Goal: Task Accomplishment & Management: Manage account settings

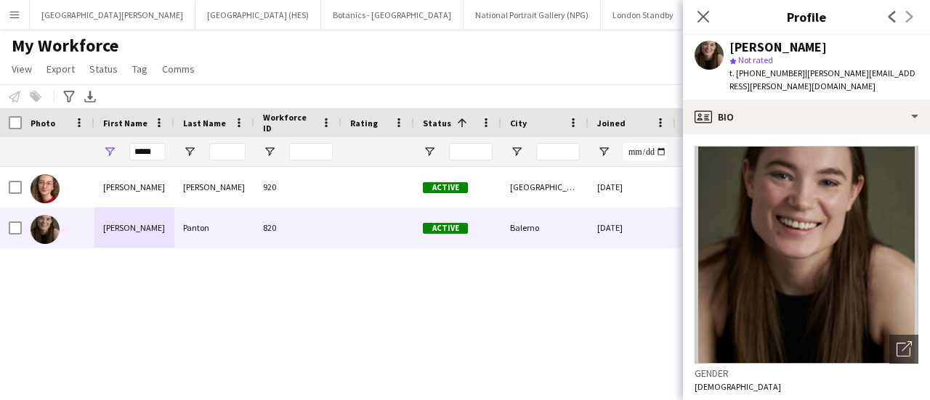
click at [708, 23] on icon "Close pop-in" at bounding box center [704, 17] width 12 height 12
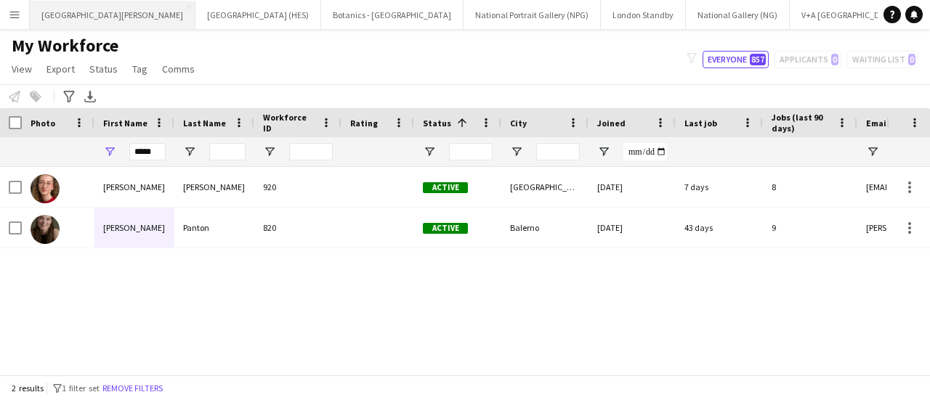
click at [95, 18] on button "[GEOGRAPHIC_DATA][PERSON_NAME] [GEOGRAPHIC_DATA] Close" at bounding box center [113, 15] width 166 height 28
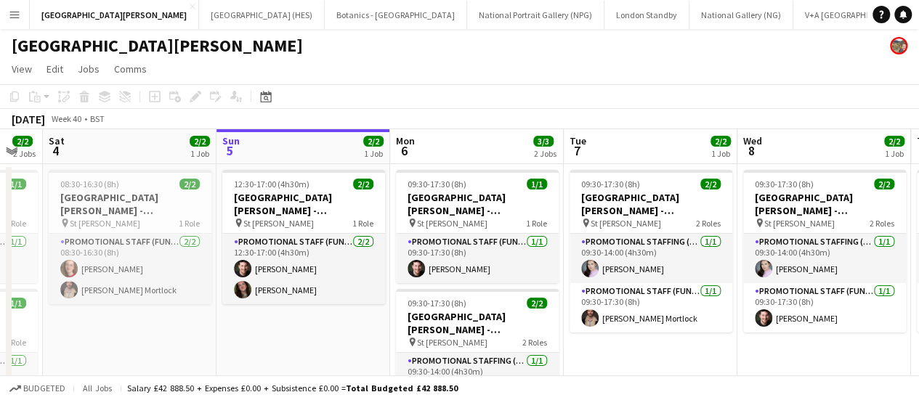
drag, startPoint x: 592, startPoint y: 333, endPoint x: 683, endPoint y: 306, distance: 94.1
click at [683, 306] on app-calendar-viewport "Thu 2 2/2 1 Job Fri 3 2/2 2 Jobs Sat 4 2/2 1 Job Sun 5 2/2 1 Job Mon 6 3/3 2 Jo…" at bounding box center [459, 306] width 919 height 354
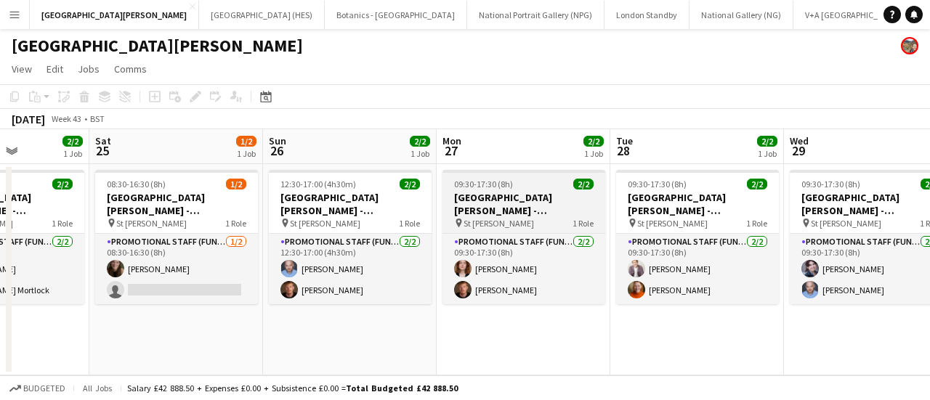
scroll to position [0, 430]
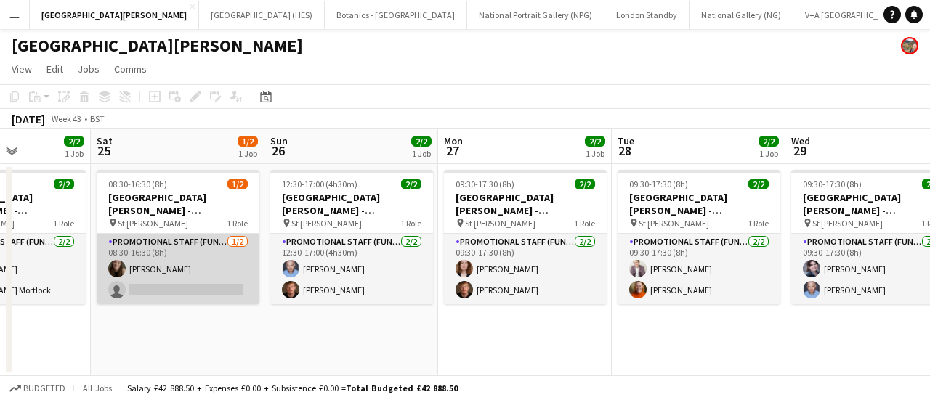
click at [195, 294] on app-card-role "Promotional Staff (Fundraiser) [DATE] 08:30-16:30 (8h) [PERSON_NAME] single-neu…" at bounding box center [178, 269] width 163 height 71
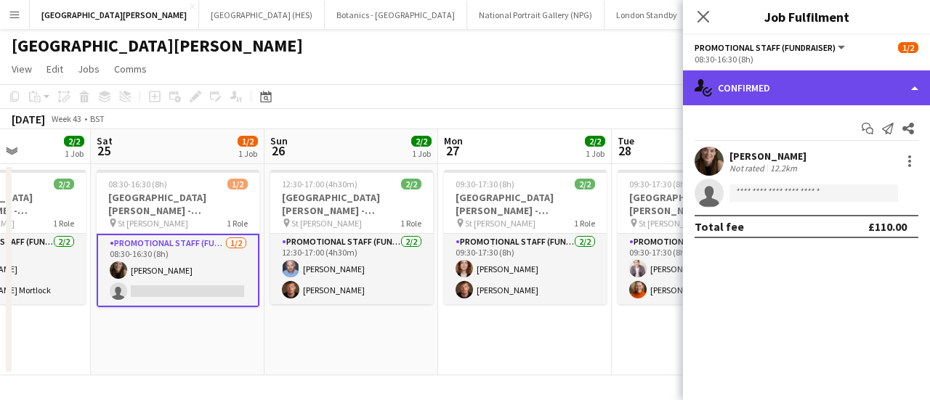
click at [899, 81] on div "single-neutral-actions-check-2 Confirmed" at bounding box center [806, 88] width 247 height 35
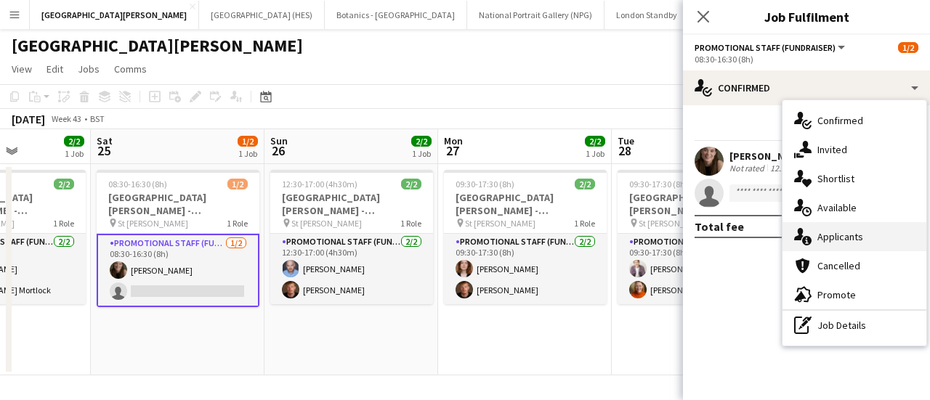
click at [859, 236] on span "Applicants" at bounding box center [841, 236] width 46 height 13
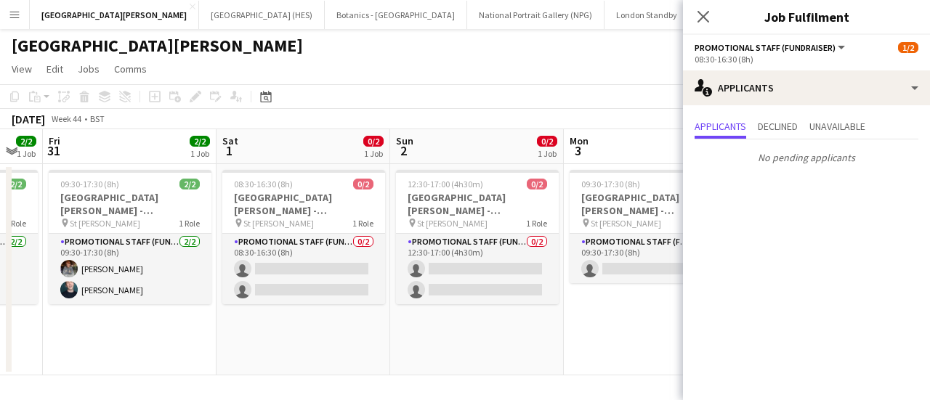
scroll to position [0, 480]
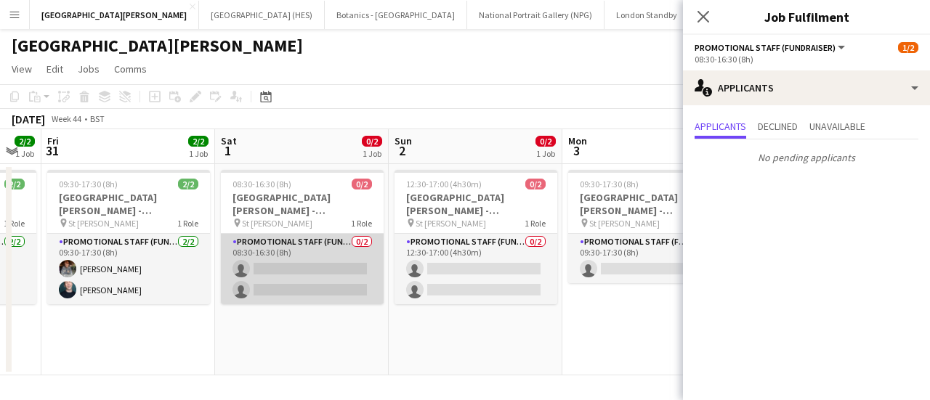
click at [313, 272] on app-card-role "Promotional Staff (Fundraiser) 0/2 08:30-16:30 (8h) single-neutral-actions sing…" at bounding box center [302, 269] width 163 height 71
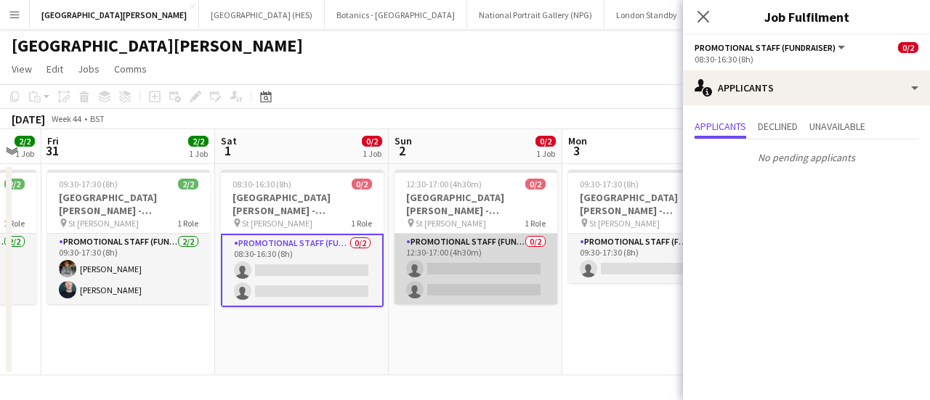
click at [464, 294] on app-card-role "Promotional Staff (Fundraiser) 0/2 12:30-17:00 (4h30m) single-neutral-actions s…" at bounding box center [476, 269] width 163 height 71
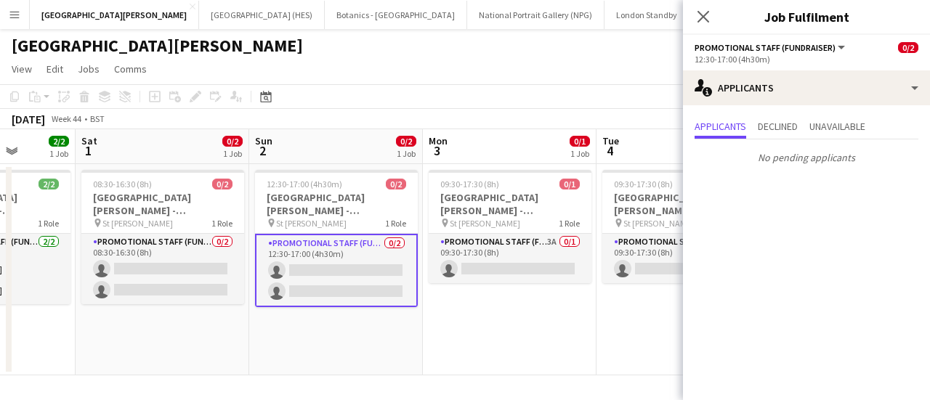
scroll to position [0, 618]
click at [487, 286] on app-date-cell "09:30-17:30 (8h) 0/1 [GEOGRAPHIC_DATA][PERSON_NAME] - Fundraising pin St [PERSO…" at bounding box center [511, 270] width 174 height 212
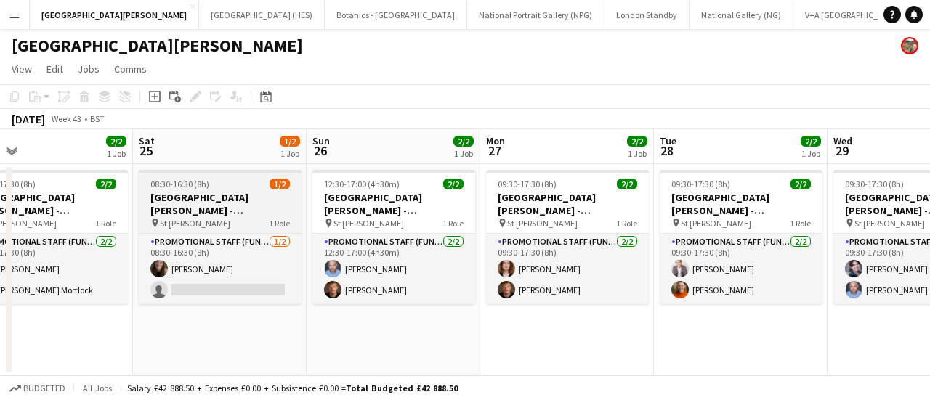
scroll to position [0, 563]
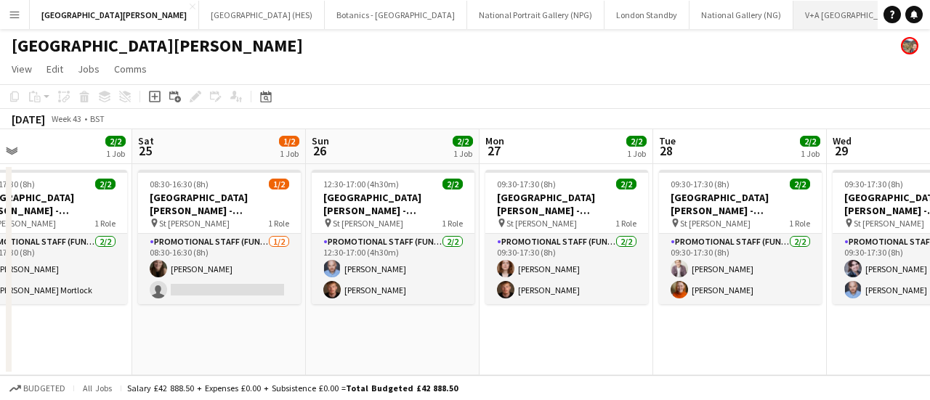
click at [794, 14] on button "V+A Dundee Close" at bounding box center [854, 15] width 120 height 28
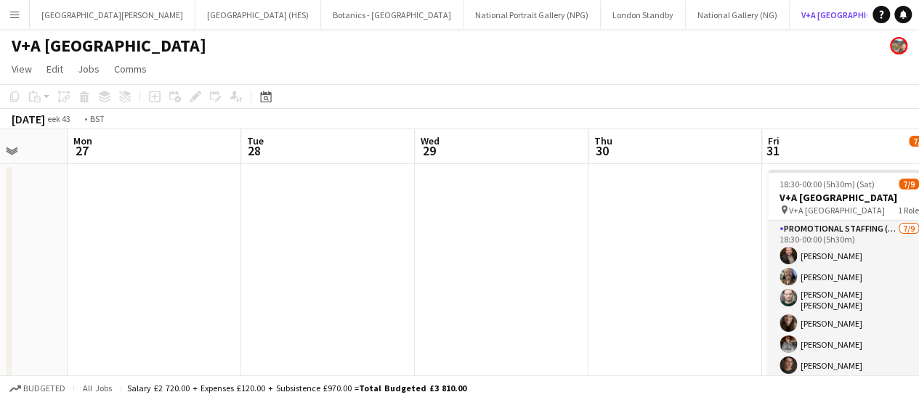
scroll to position [0, 375]
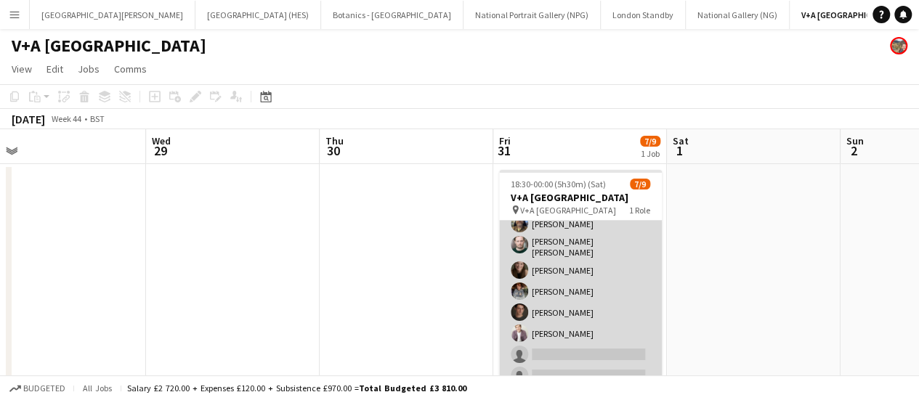
click at [600, 284] on app-card-role "Promotional Staffing (Exhibition Host) [DATE] 18:30-00:00 (5h30m) [PERSON_NAME]…" at bounding box center [580, 279] width 163 height 222
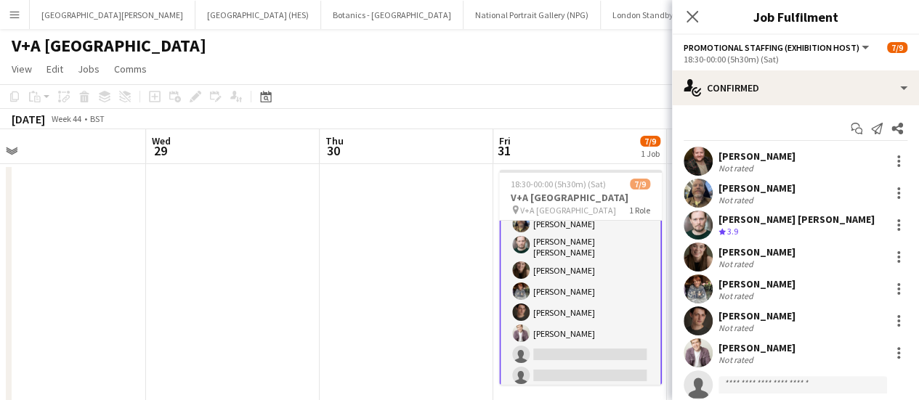
scroll to position [73, 0]
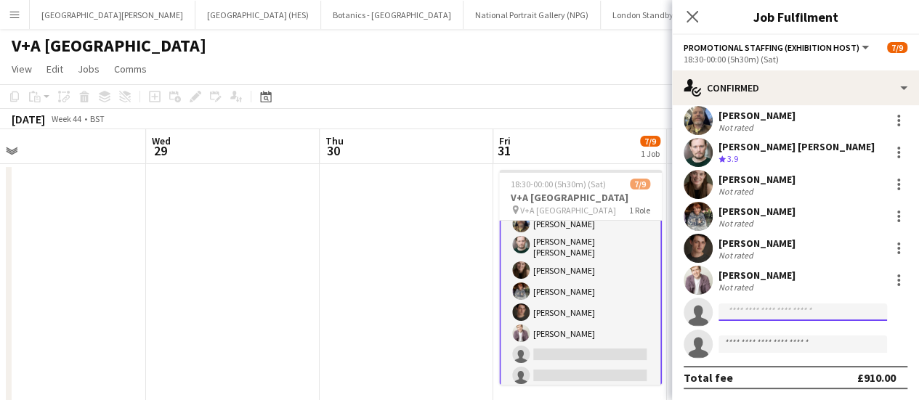
click at [763, 316] on input at bounding box center [803, 312] width 169 height 17
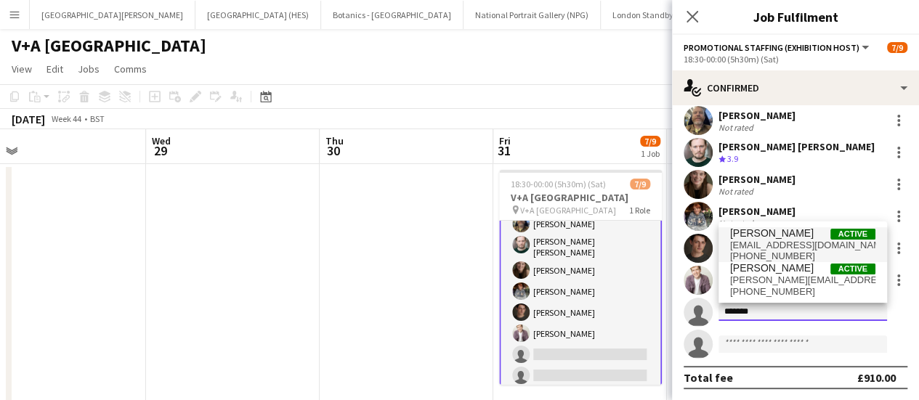
type input "*******"
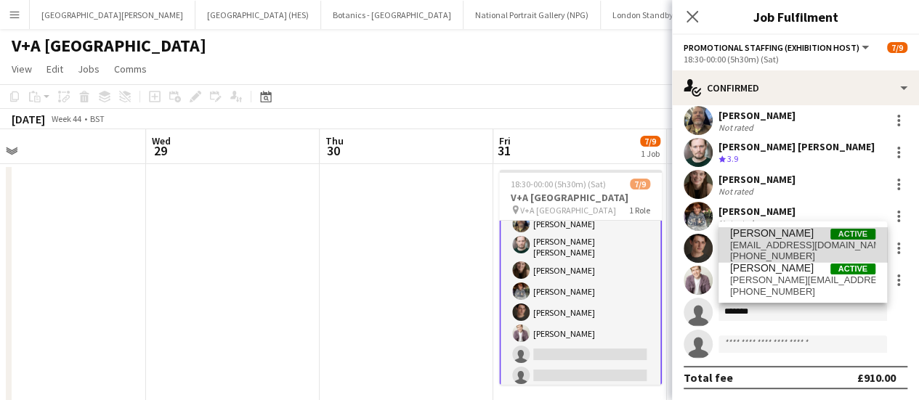
click at [808, 242] on span "[EMAIL_ADDRESS][DOMAIN_NAME]" at bounding box center [802, 246] width 145 height 12
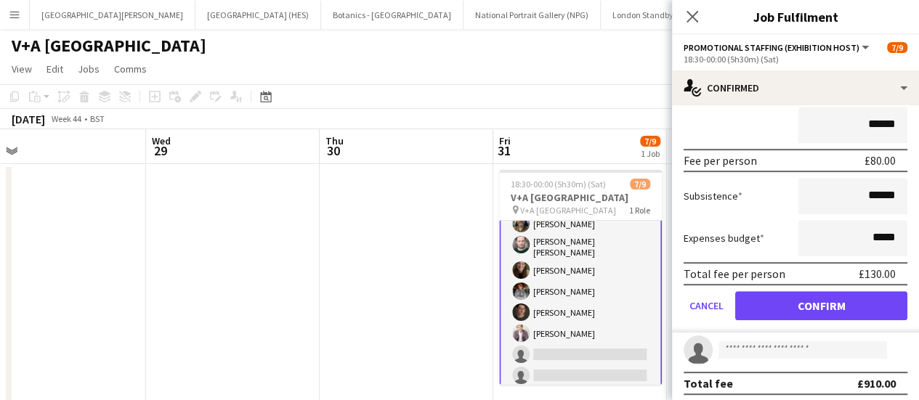
scroll to position [356, 0]
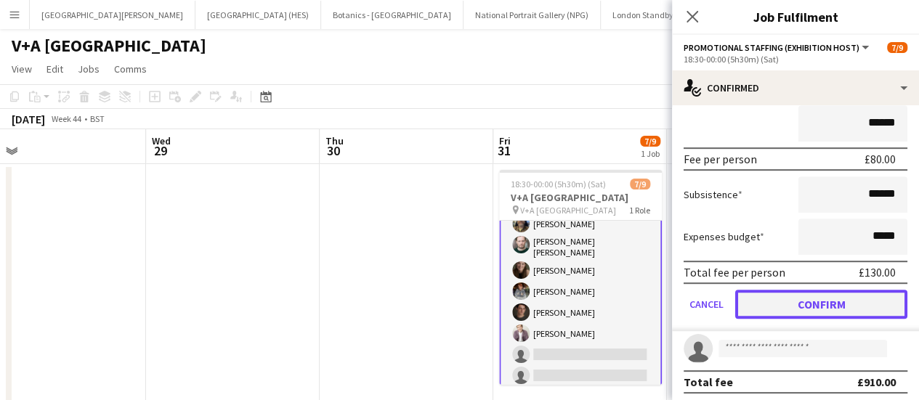
click at [794, 306] on button "Confirm" at bounding box center [822, 304] width 172 height 29
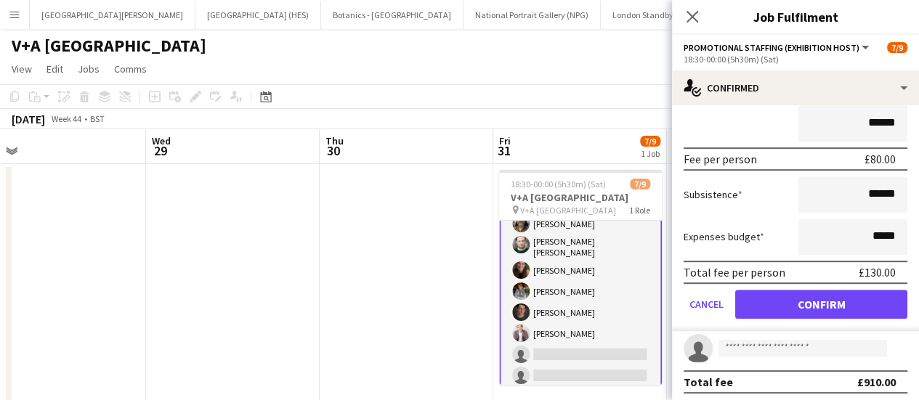
scroll to position [73, 0]
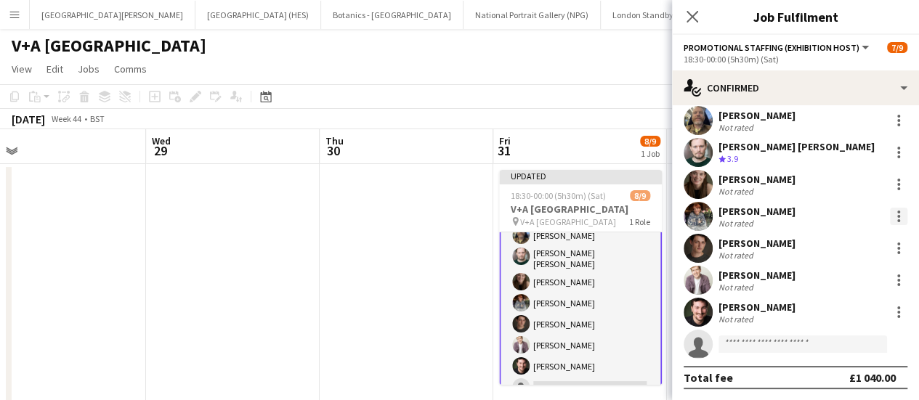
click at [891, 216] on div at bounding box center [898, 216] width 17 height 17
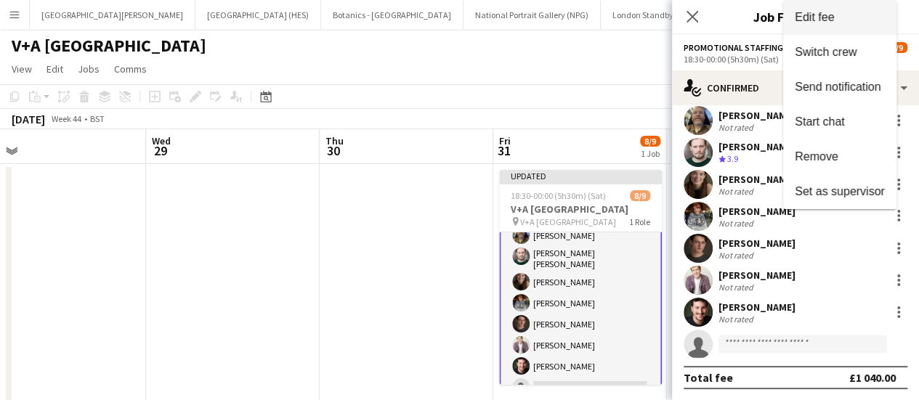
click at [829, 24] on span "Edit fee" at bounding box center [840, 17] width 90 height 13
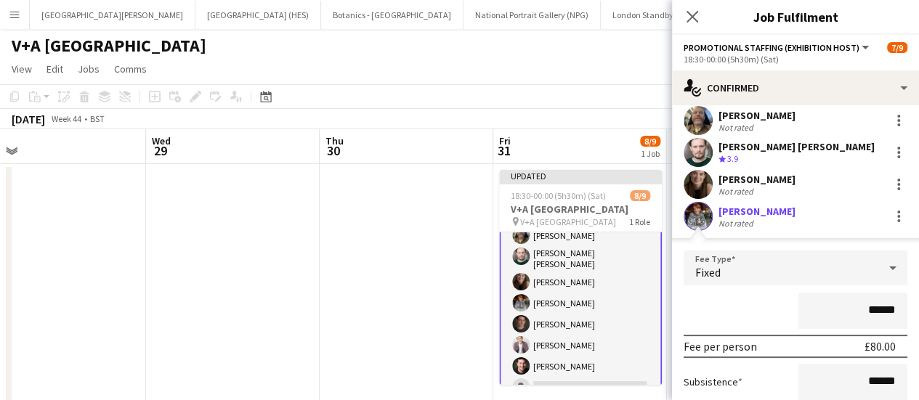
scroll to position [130, 0]
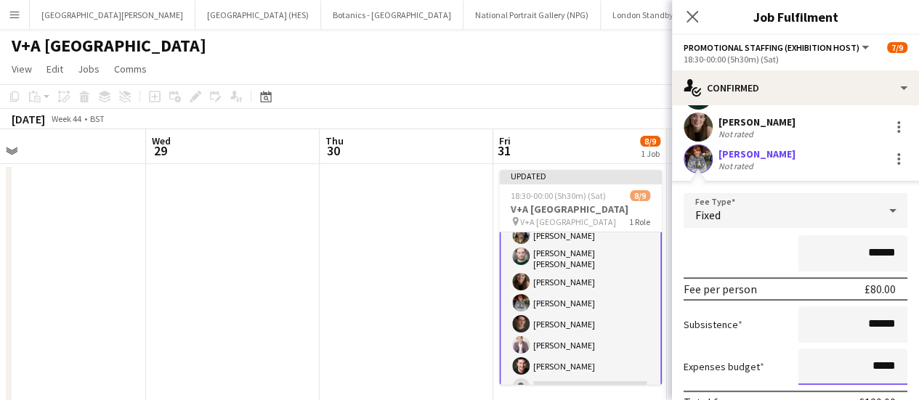
click at [869, 363] on input "*****" at bounding box center [853, 367] width 109 height 36
type input "******"
click at [770, 353] on div "Expenses budget ******" at bounding box center [796, 367] width 224 height 36
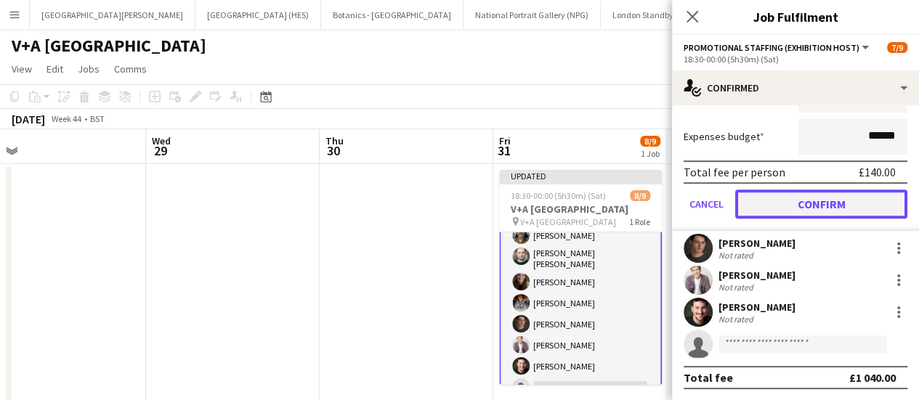
click at [817, 198] on button "Confirm" at bounding box center [822, 204] width 172 height 29
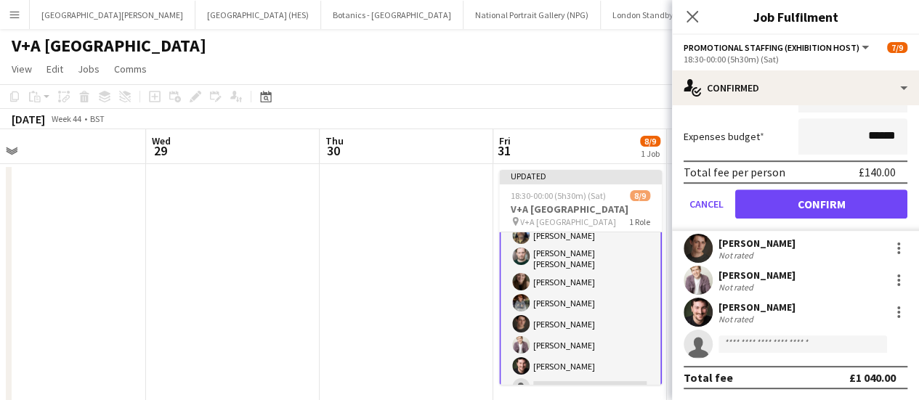
scroll to position [73, 0]
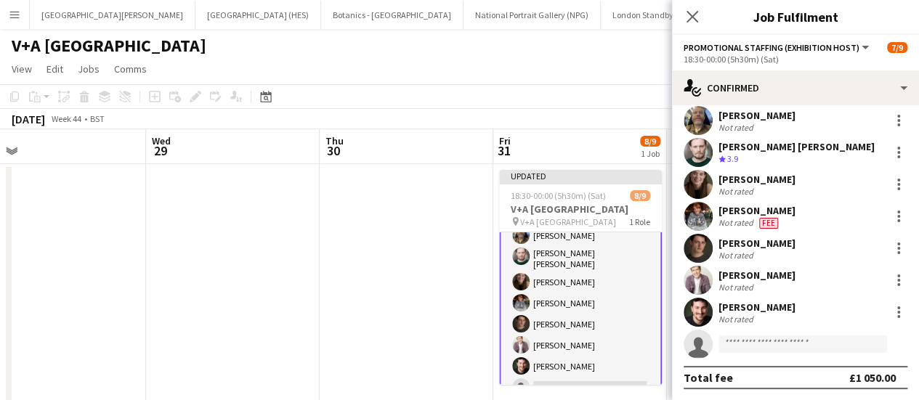
click at [495, 79] on app-page-menu "View Day view expanded Day view collapsed Month view Date picker Jump to [DATE]…" at bounding box center [459, 71] width 919 height 28
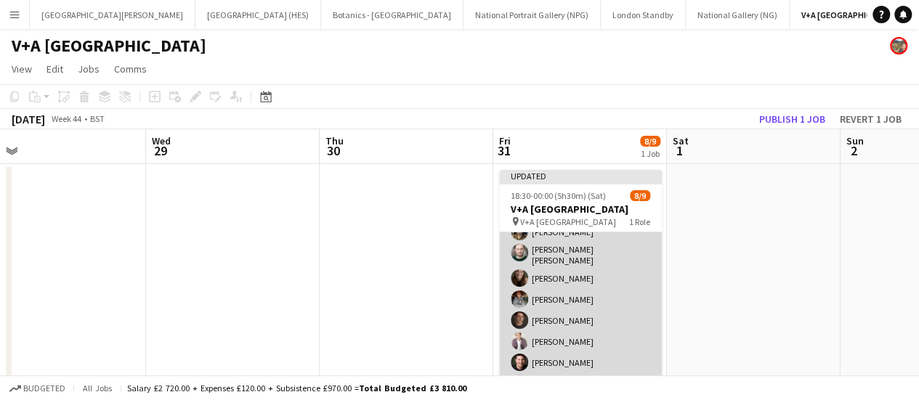
scroll to position [65, 0]
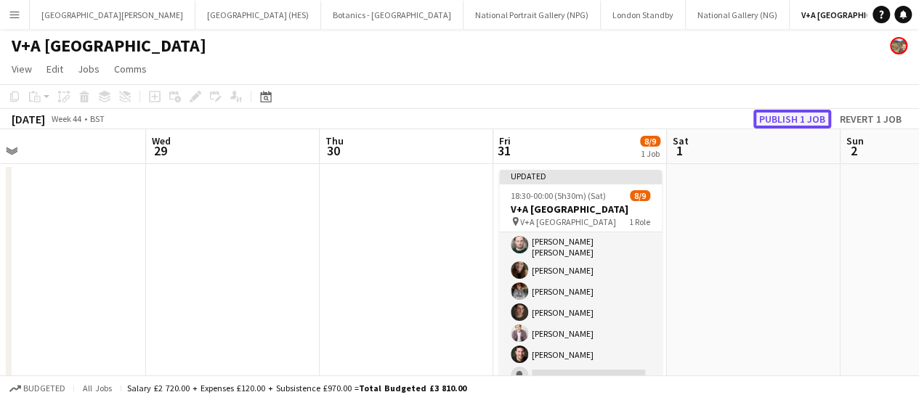
click at [794, 116] on button "Publish 1 job" at bounding box center [793, 119] width 78 height 19
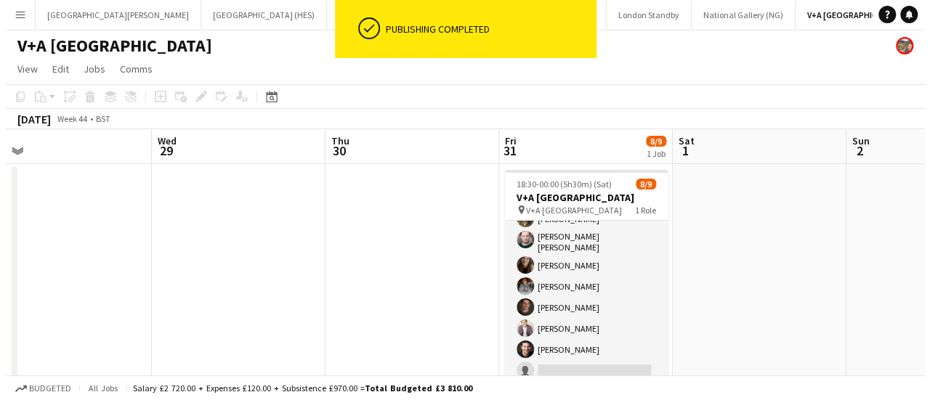
scroll to position [53, 0]
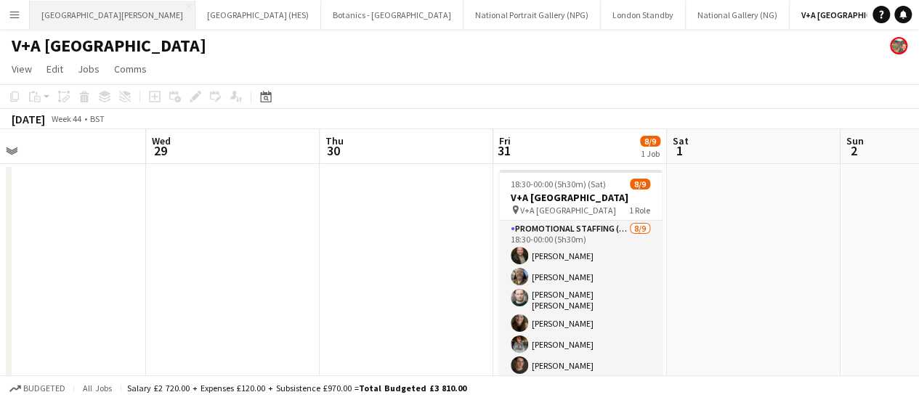
click at [112, 22] on button "[GEOGRAPHIC_DATA][PERSON_NAME] [GEOGRAPHIC_DATA] Close" at bounding box center [113, 15] width 166 height 28
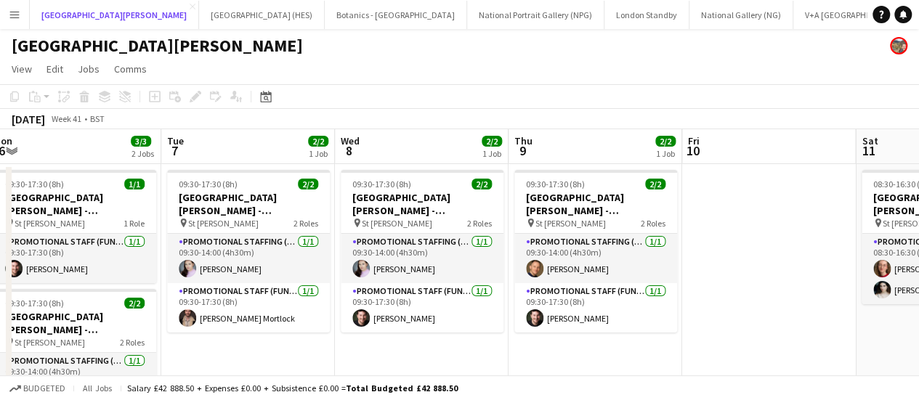
scroll to position [0, 534]
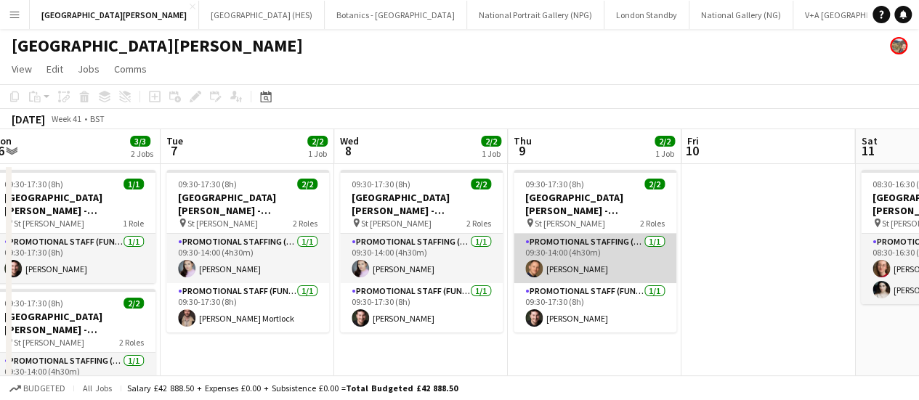
click at [587, 267] on app-card-role "Promotional Staffing (Promotional Staff) [DATE] 09:30-14:00 (4h30m) [PERSON_NAM…" at bounding box center [595, 258] width 163 height 49
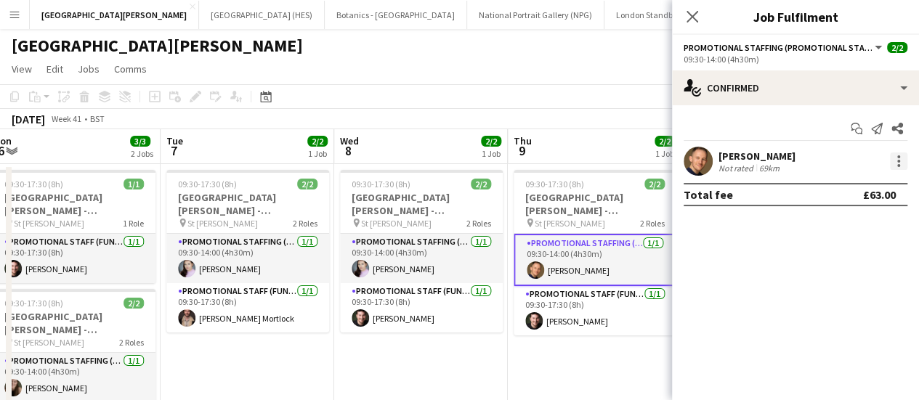
click at [901, 162] on div at bounding box center [898, 161] width 17 height 17
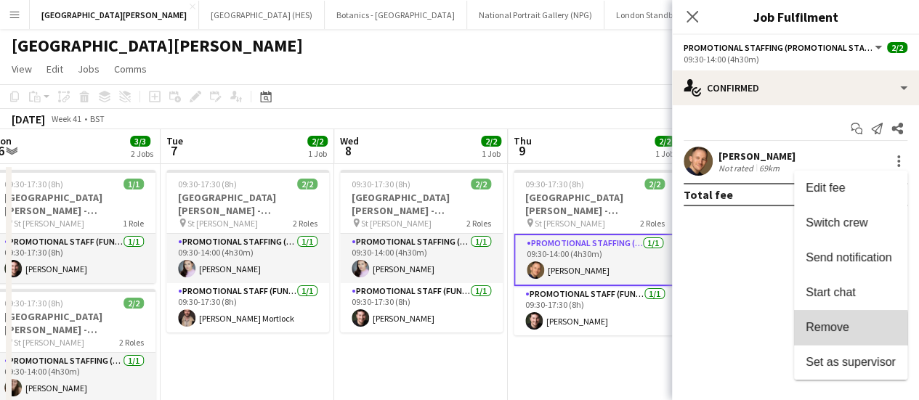
click at [850, 334] on span "Remove" at bounding box center [851, 327] width 90 height 13
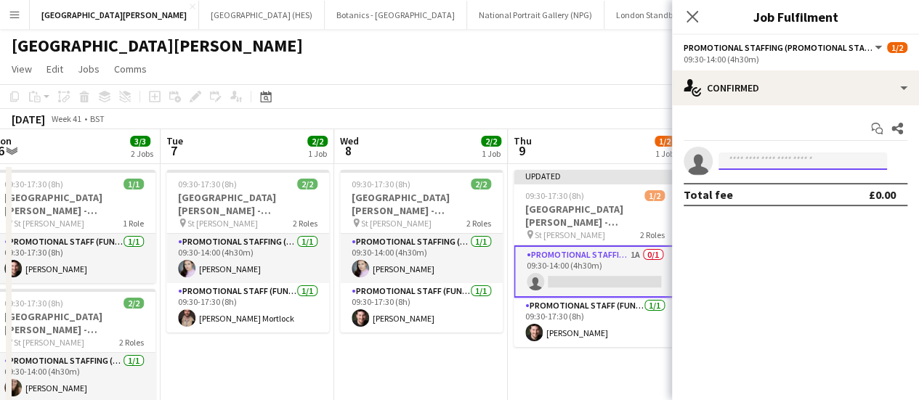
click at [745, 165] on input at bounding box center [803, 161] width 169 height 17
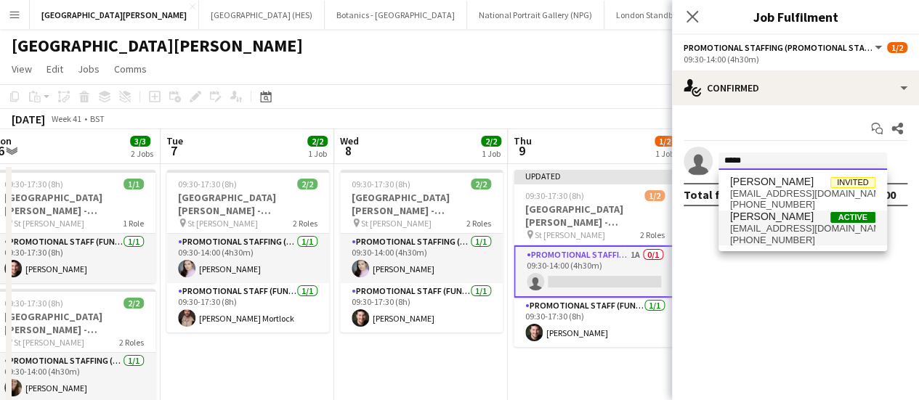
type input "*****"
click at [808, 226] on span "[EMAIL_ADDRESS][DOMAIN_NAME]" at bounding box center [802, 229] width 145 height 12
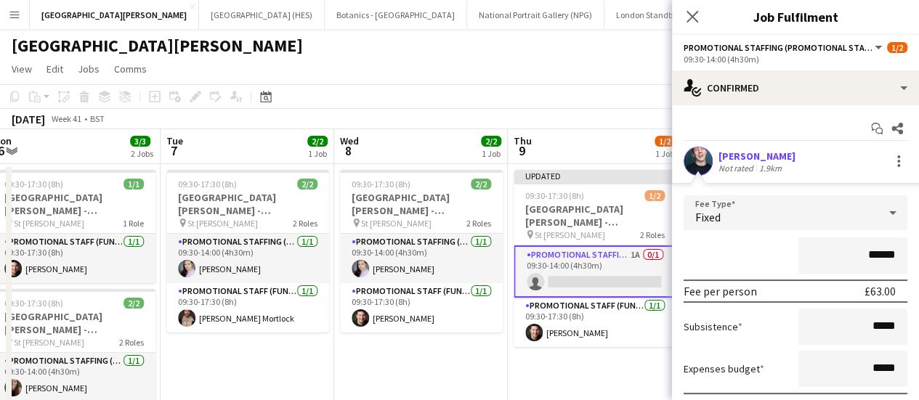
scroll to position [105, 0]
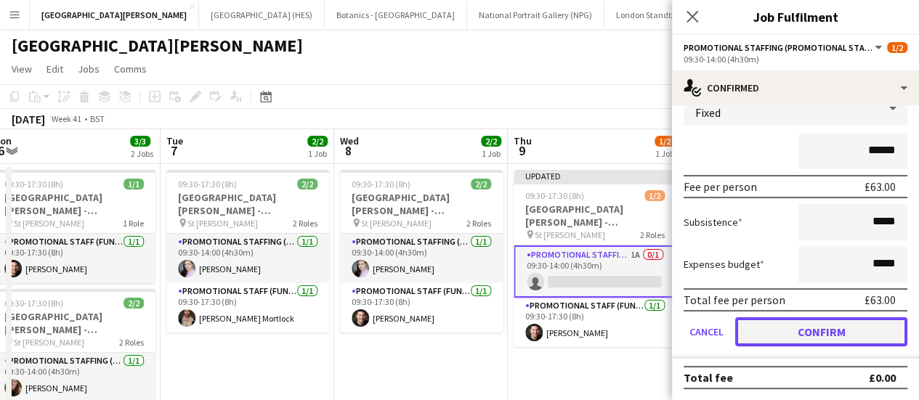
click at [790, 328] on button "Confirm" at bounding box center [822, 332] width 172 height 29
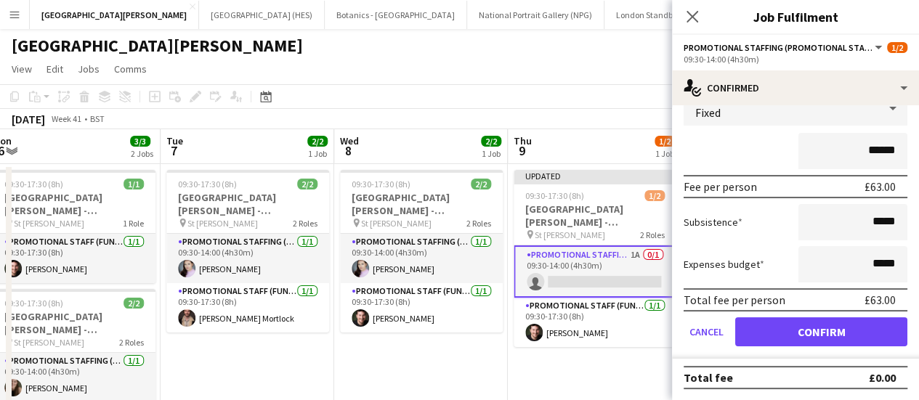
scroll to position [0, 0]
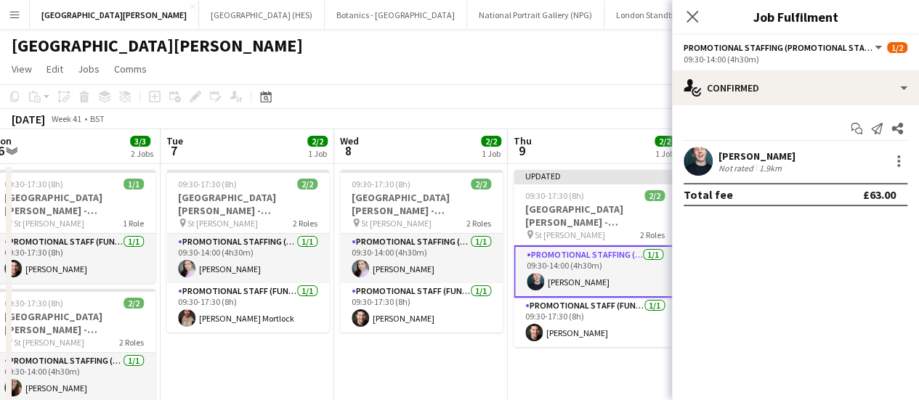
click at [586, 85] on app-toolbar "Copy Paste Paste Ctrl+V Paste with crew Ctrl+Shift+V Paste linked Job [GEOGRAPH…" at bounding box center [459, 96] width 919 height 25
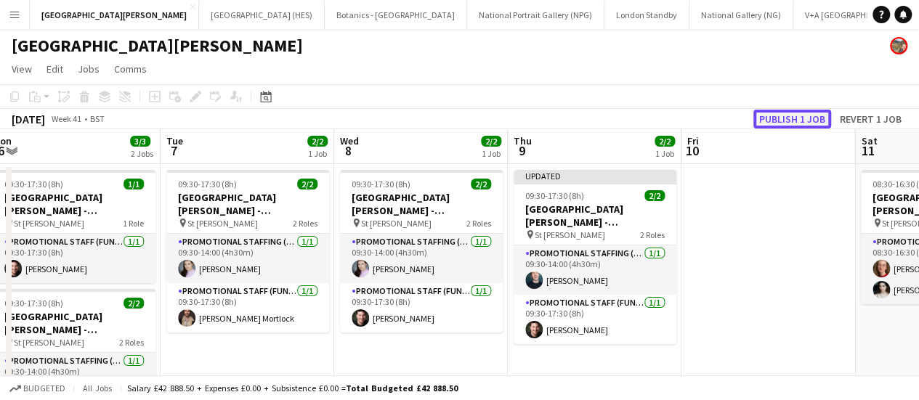
click at [776, 125] on button "Publish 1 job" at bounding box center [793, 119] width 78 height 19
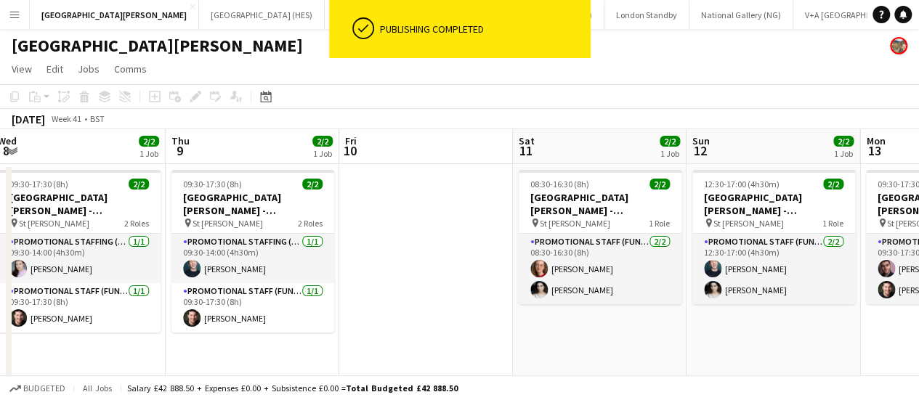
scroll to position [0, 530]
